Goal: Find specific page/section

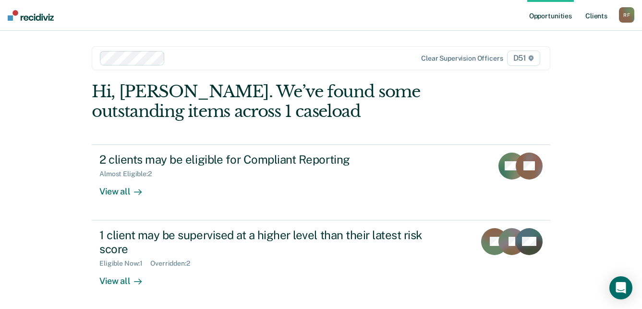
click at [595, 18] on link "Client s" at bounding box center [597, 15] width 26 height 31
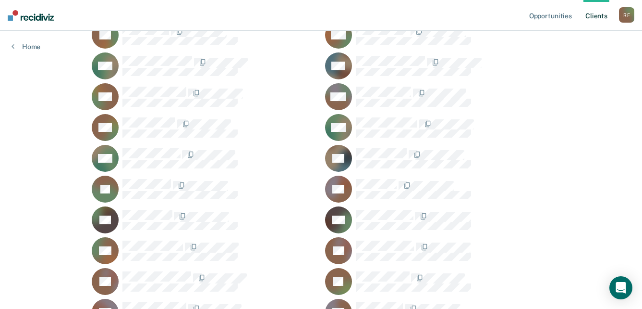
scroll to position [913, 0]
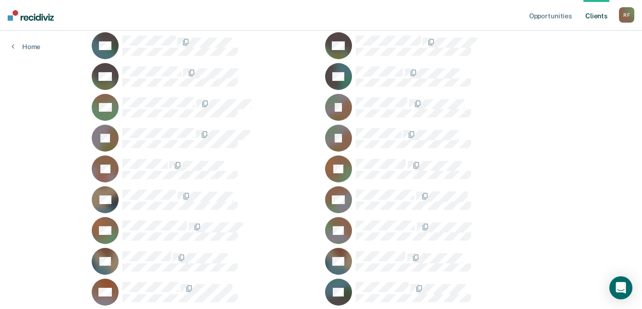
scroll to position [625, 0]
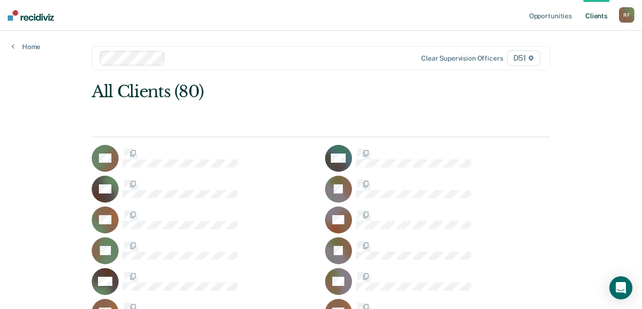
scroll to position [625, 0]
